Goal: Navigation & Orientation: Find specific page/section

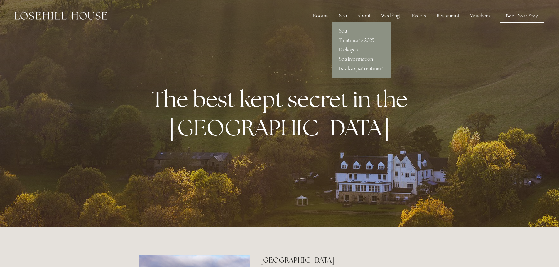
click at [341, 13] on div "Spa" at bounding box center [342, 16] width 17 height 12
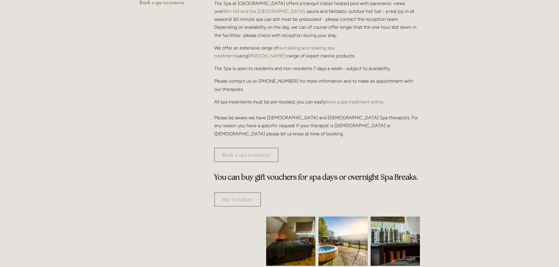
scroll to position [59, 0]
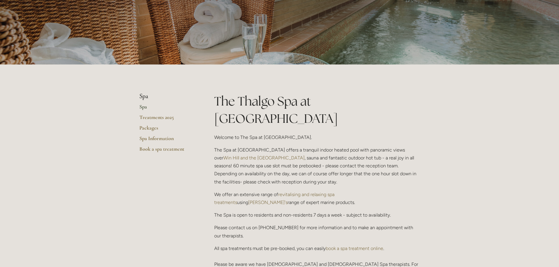
click at [144, 105] on link "Spa" at bounding box center [167, 109] width 56 height 11
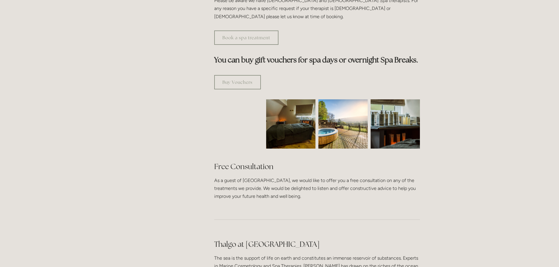
scroll to position [499, 0]
